Goal: Information Seeking & Learning: Learn about a topic

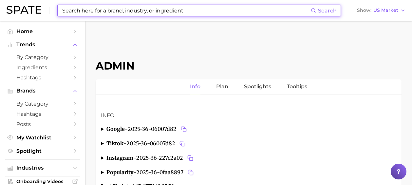
click at [153, 10] on input at bounding box center [186, 10] width 249 height 11
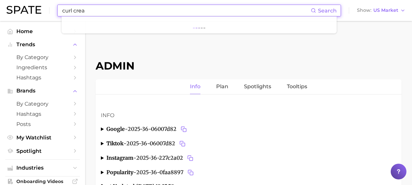
type input "curl cream"
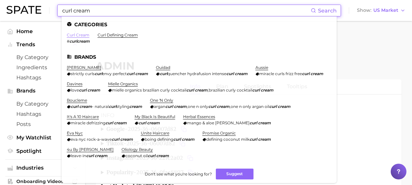
click at [78, 35] on link "curl cream" at bounding box center [78, 34] width 23 height 5
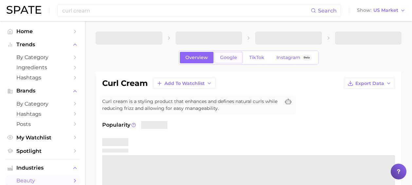
click at [231, 57] on span "Google" at bounding box center [228, 58] width 17 height 6
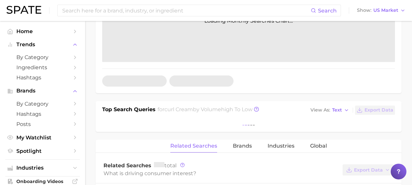
scroll to position [240, 0]
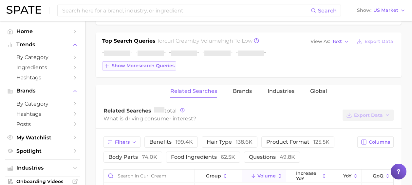
click at [144, 67] on span "Show more search queries" at bounding box center [143, 66] width 63 height 6
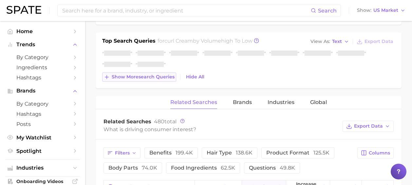
click at [147, 77] on span "Show more search queries" at bounding box center [143, 77] width 63 height 6
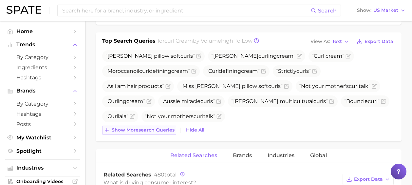
click at [147, 131] on span "Show more search queries" at bounding box center [143, 130] width 63 height 6
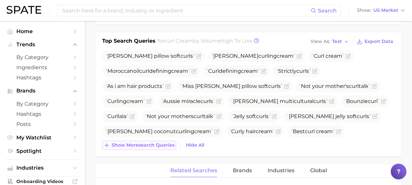
click at [150, 146] on span "Show more search queries" at bounding box center [143, 145] width 63 height 6
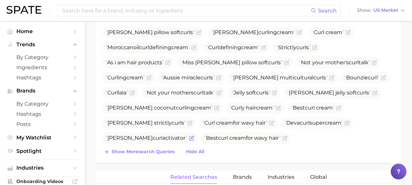
scroll to position [270, 0]
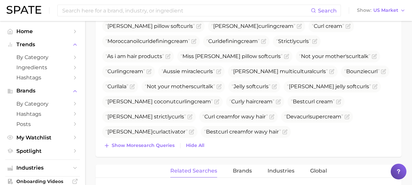
click at [152, 139] on div "[PERSON_NAME] pillow soft curl s [PERSON_NAME] curl ing cream Curl cream Morocc…" at bounding box center [248, 85] width 293 height 130
click at [151, 145] on span "Show more search queries" at bounding box center [143, 145] width 63 height 6
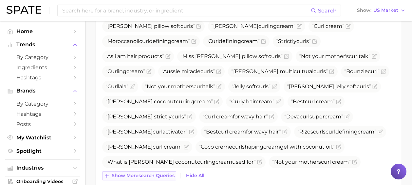
click at [153, 176] on span "Show more search queries" at bounding box center [143, 175] width 63 height 6
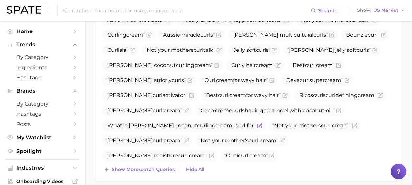
scroll to position [313, 0]
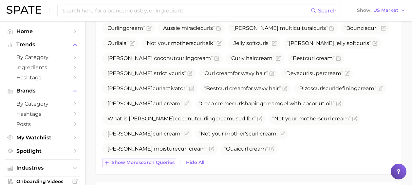
click at [154, 163] on span "Show more search queries" at bounding box center [143, 162] width 63 height 6
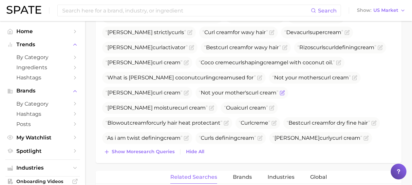
scroll to position [355, 0]
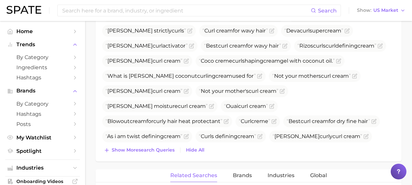
click at [177, 152] on div "Show more search queries Hide All" at bounding box center [248, 149] width 293 height 9
click at [228, 119] on icon "Flag as miscategorized or irrelevant" at bounding box center [226, 120] width 3 height 3
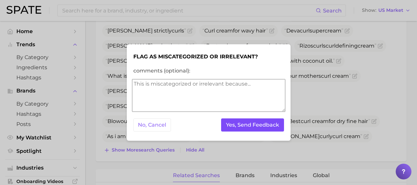
click at [238, 126] on button "Yes, Send Feedback" at bounding box center [252, 124] width 63 height 13
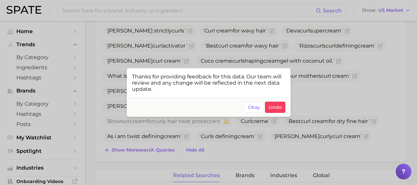
click at [170, 149] on div at bounding box center [208, 92] width 417 height 185
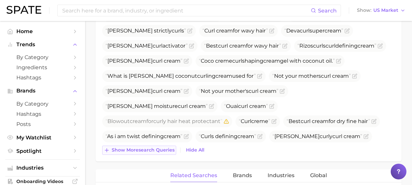
click at [164, 148] on span "Show more search queries" at bounding box center [143, 150] width 63 height 6
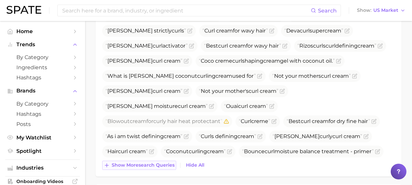
click at [168, 163] on span "Show more search queries" at bounding box center [143, 165] width 63 height 6
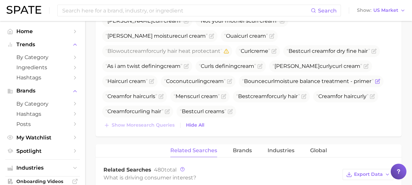
scroll to position [426, 0]
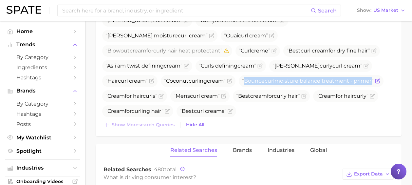
drag, startPoint x: 236, startPoint y: 81, endPoint x: 107, endPoint y: 83, distance: 129.0
click at [242, 83] on span "Bounce curl moisture balance treatment - primer" at bounding box center [308, 81] width 132 height 6
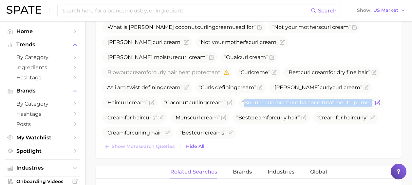
scroll to position [361, 0]
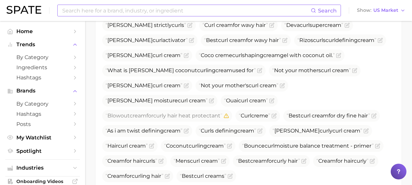
click at [182, 9] on input at bounding box center [186, 10] width 249 height 11
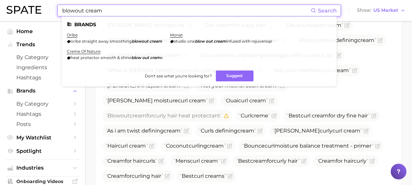
type input "blowout cream"
click at [243, 76] on button "Suggest" at bounding box center [235, 75] width 38 height 11
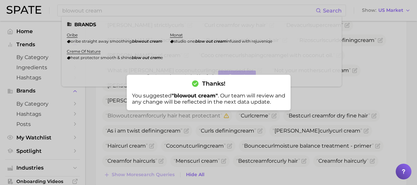
click at [51, 60] on div at bounding box center [208, 92] width 417 height 185
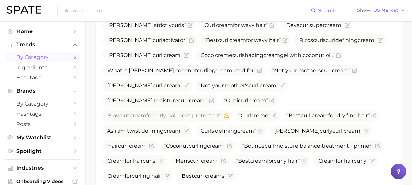
click at [45, 58] on span "by Category" at bounding box center [42, 57] width 52 height 6
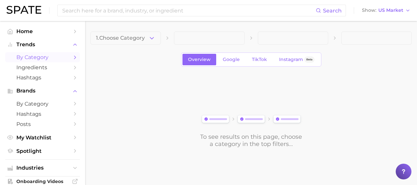
click at [125, 39] on span "1. Choose Category" at bounding box center [120, 38] width 49 height 6
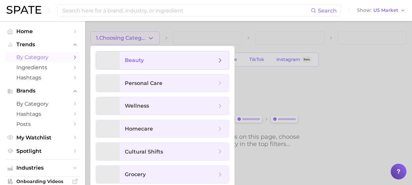
click at [126, 59] on span "beauty" at bounding box center [134, 60] width 19 height 6
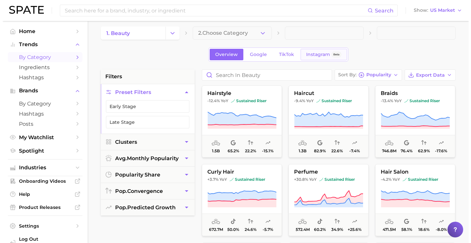
scroll to position [4, 0]
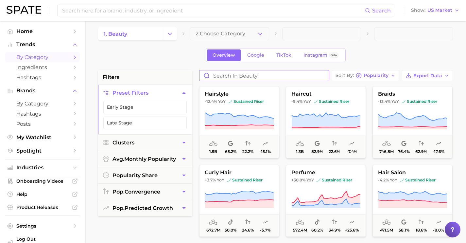
click at [279, 75] on input "Search in beauty" at bounding box center [265, 75] width 130 height 10
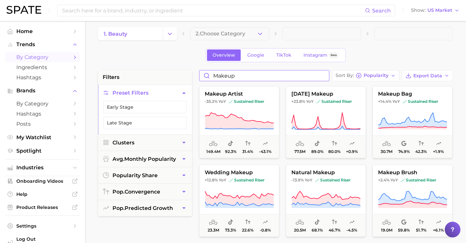
type input "makeup"
click at [254, 118] on icon at bounding box center [239, 121] width 69 height 18
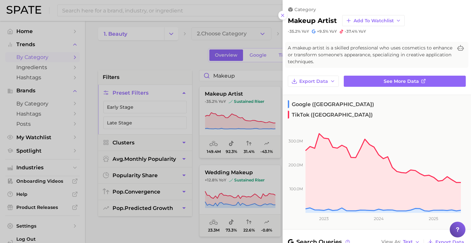
click at [243, 91] on div at bounding box center [235, 121] width 471 height 243
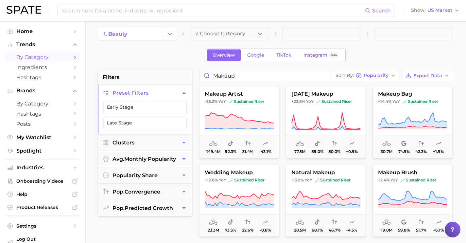
click at [255, 115] on icon at bounding box center [239, 121] width 69 height 18
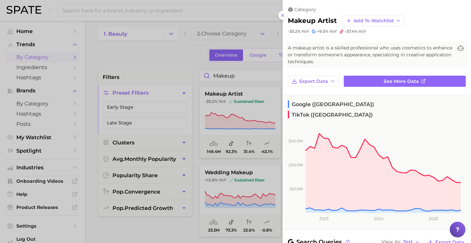
click at [372, 72] on div "category makeup artist Add to Watchlist -35.2% YoY +9.5% YoY -37.4% YoY A makeu…" at bounding box center [377, 236] width 189 height 472
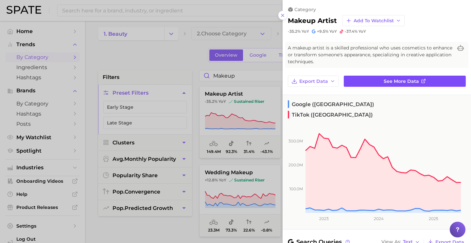
click at [374, 77] on link "See more data" at bounding box center [405, 81] width 122 height 11
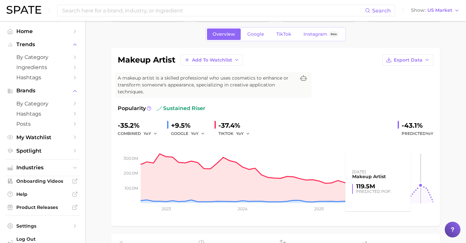
scroll to position [23, 0]
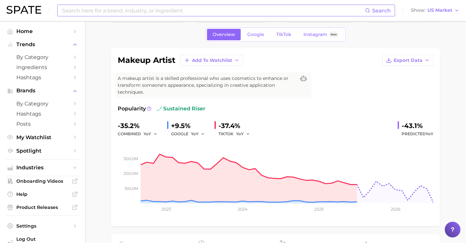
click at [159, 10] on input at bounding box center [214, 10] width 304 height 11
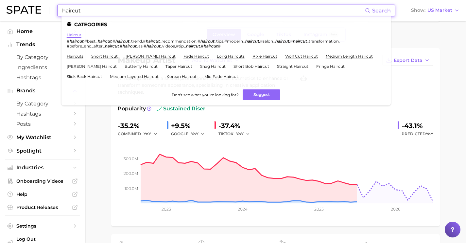
click at [73, 34] on link "haircut" at bounding box center [74, 34] width 15 height 5
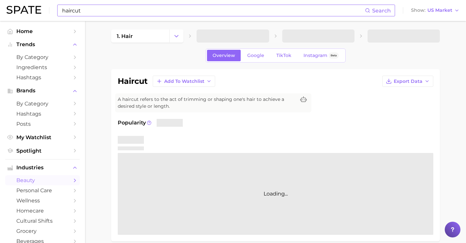
scroll to position [8, 0]
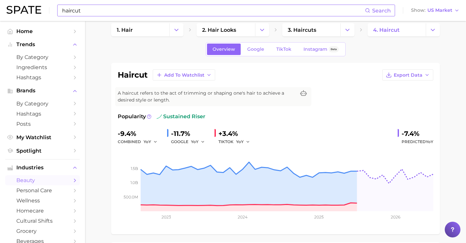
click at [154, 11] on input "haircut" at bounding box center [214, 10] width 304 height 11
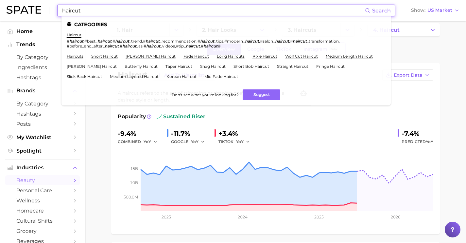
drag, startPoint x: 154, startPoint y: 11, endPoint x: 123, endPoint y: 11, distance: 31.7
click at [72, 16] on div "haircut Search Categories haircut # haircut , #best_ haircut , # haircut _trend…" at bounding box center [226, 11] width 338 height 12
drag, startPoint x: 247, startPoint y: 11, endPoint x: -35, endPoint y: 3, distance: 281.9
click at [0, 3] on html "haircut Search Categories haircut # haircut , #best_ haircut , # haircut _trend…" at bounding box center [233, 113] width 466 height 243
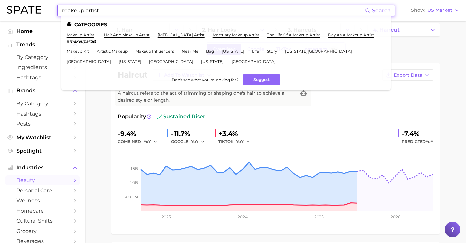
type input "makeup artist"
click at [87, 35] on link "makeup artist" at bounding box center [80, 34] width 27 height 5
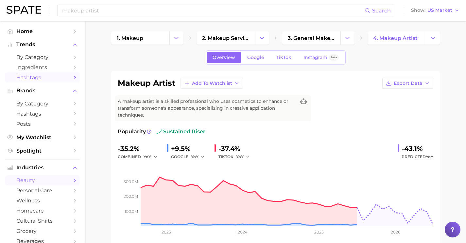
click at [53, 73] on link "Hashtags" at bounding box center [42, 77] width 75 height 10
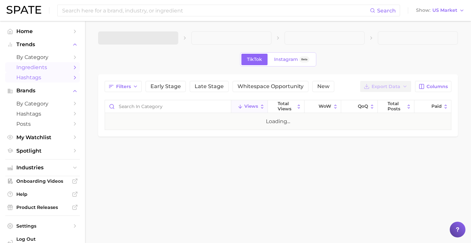
click at [56, 66] on span "Ingredients" at bounding box center [42, 67] width 52 height 6
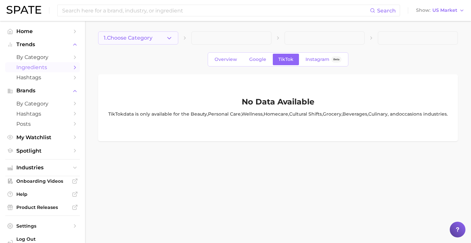
click at [142, 38] on span "1. Choose Category" at bounding box center [128, 38] width 49 height 6
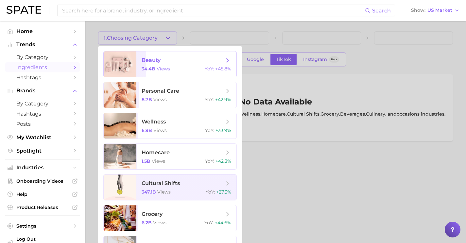
click at [144, 56] on span "beauty 34.4b views YoY : +45.8%" at bounding box center [186, 64] width 100 height 26
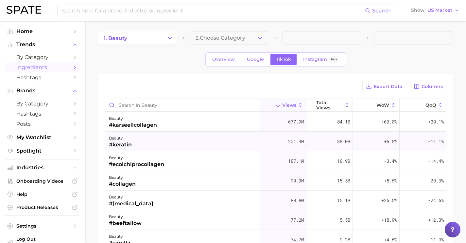
click at [161, 147] on div "beauty #keratin" at bounding box center [182, 142] width 155 height 20
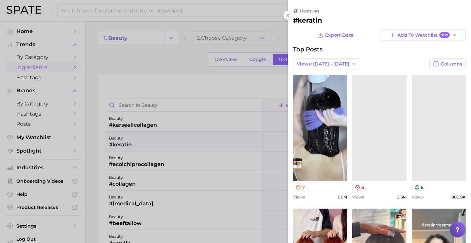
click at [209, 84] on div at bounding box center [235, 121] width 471 height 243
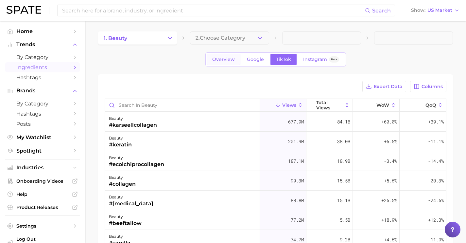
click at [231, 62] on link "Overview" at bounding box center [224, 59] width 34 height 11
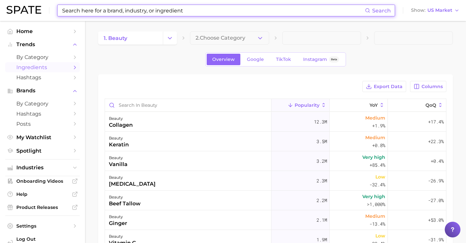
click at [151, 9] on input at bounding box center [214, 10] width 304 height 11
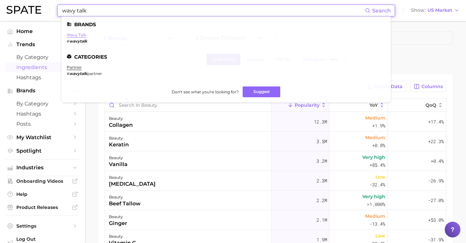
type input "wavy talk"
click at [75, 35] on link "wavy talk" at bounding box center [77, 34] width 20 height 5
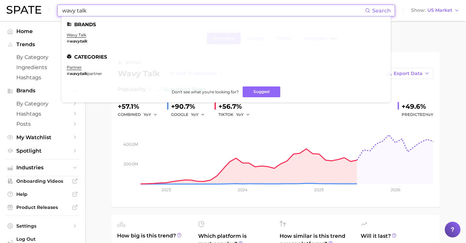
drag, startPoint x: 177, startPoint y: 13, endPoint x: 13, endPoint y: 8, distance: 163.4
click at [17, 9] on div "wavy talk Search Brands wavy talk # wavytalk Categories partner # wavytalk part…" at bounding box center [233, 10] width 453 height 21
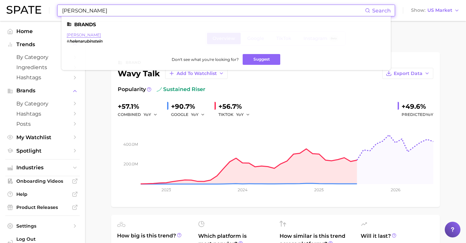
type input "[PERSON_NAME]"
click at [74, 34] on link "[PERSON_NAME]" at bounding box center [84, 34] width 34 height 5
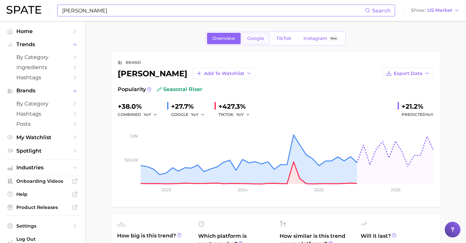
click at [251, 42] on link "Google" at bounding box center [256, 38] width 28 height 11
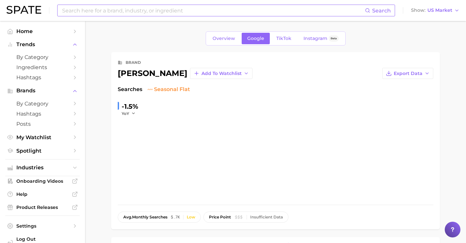
scroll to position [127, 0]
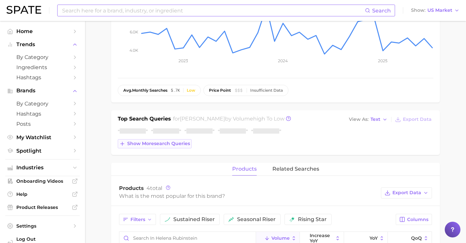
click at [169, 147] on button "Show more search queries" at bounding box center [155, 143] width 74 height 9
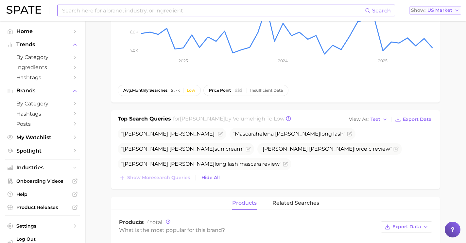
click at [416, 8] on button "Show US Market" at bounding box center [436, 10] width 52 height 9
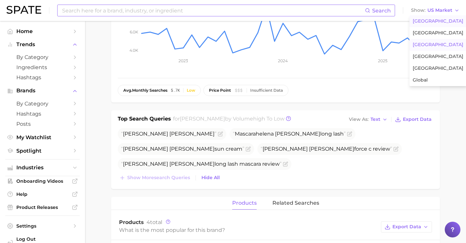
click at [416, 42] on button "[GEOGRAPHIC_DATA]" at bounding box center [438, 45] width 57 height 12
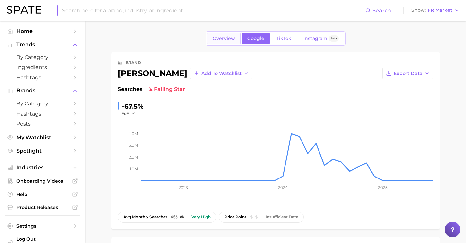
click at [230, 41] on span "Overview" at bounding box center [224, 39] width 23 height 6
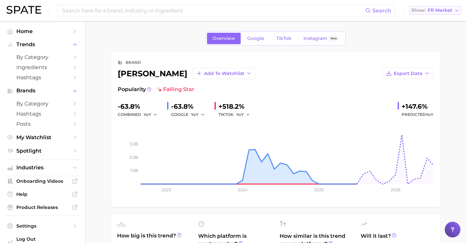
click at [416, 14] on button "Show FR Market" at bounding box center [435, 10] width 51 height 9
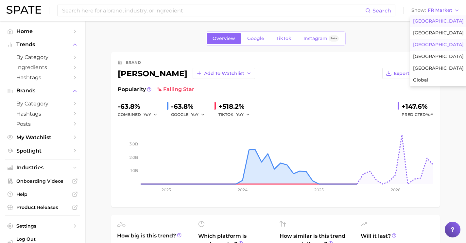
click at [416, 22] on span "[GEOGRAPHIC_DATA]" at bounding box center [438, 21] width 51 height 6
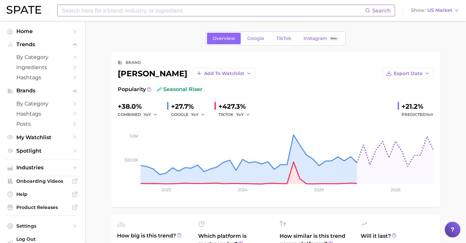
click at [171, 14] on input at bounding box center [214, 10] width 304 height 11
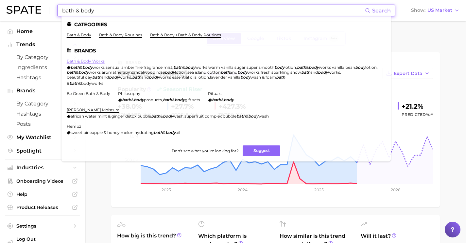
type input "bath & body"
click at [94, 59] on link "bath & body works" at bounding box center [86, 61] width 38 height 5
